Goal: Check status: Check status

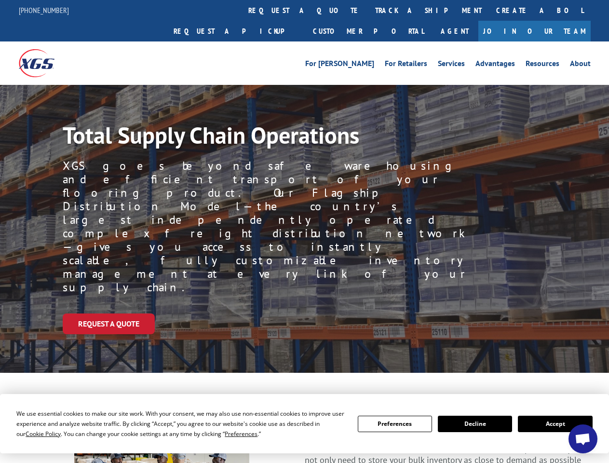
click at [305, 314] on div "Request a Quote" at bounding box center [336, 324] width 547 height 21
click at [34, 434] on span "Cookie Policy" at bounding box center [43, 434] width 35 height 8
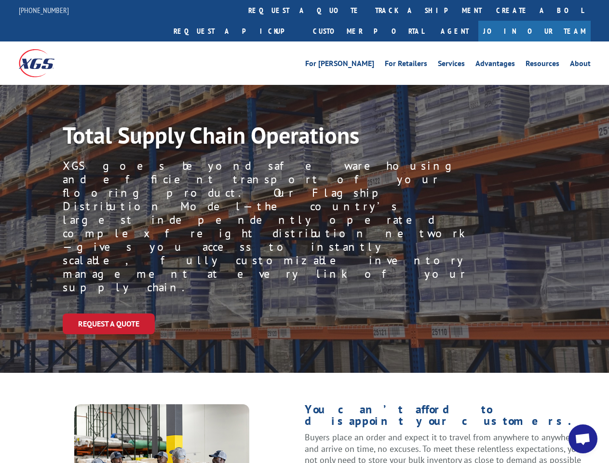
click at [305, 314] on div "Request a Quote" at bounding box center [336, 324] width 547 height 21
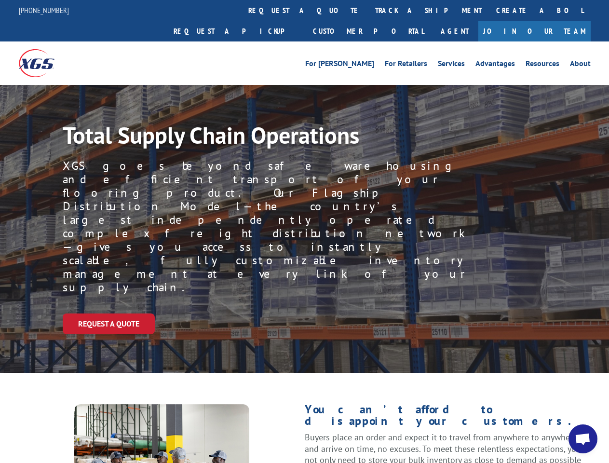
click at [368, 10] on link "track a shipment" at bounding box center [428, 10] width 121 height 21
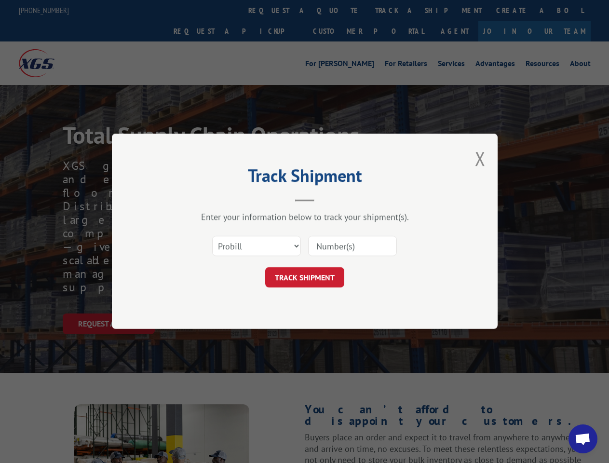
click at [337, 10] on div "Track Shipment Enter your information below to track your shipment(s). Select c…" at bounding box center [304, 231] width 609 height 463
click at [397, 10] on div "Track Shipment Enter your information below to track your shipment(s). Select c…" at bounding box center [304, 231] width 609 height 463
